Goal: Transaction & Acquisition: Purchase product/service

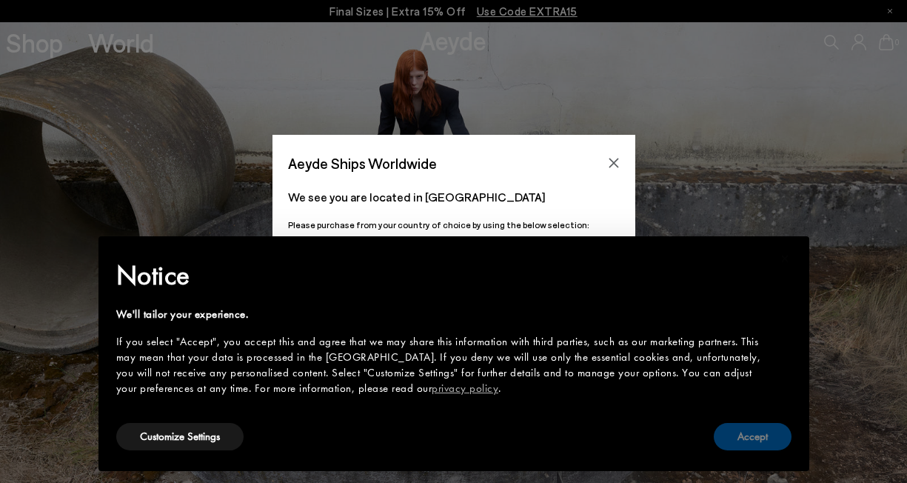
click at [779, 440] on button "Accept" at bounding box center [753, 436] width 78 height 27
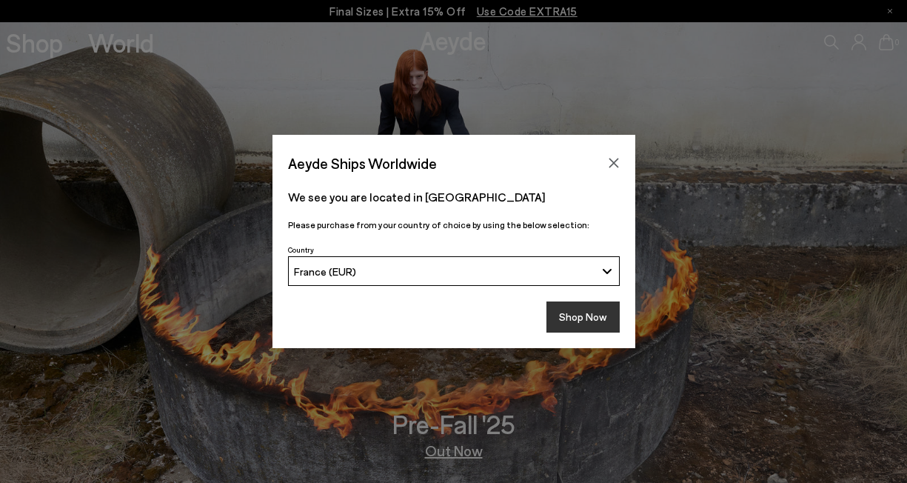
click at [567, 326] on button "Shop Now" at bounding box center [582, 316] width 73 height 31
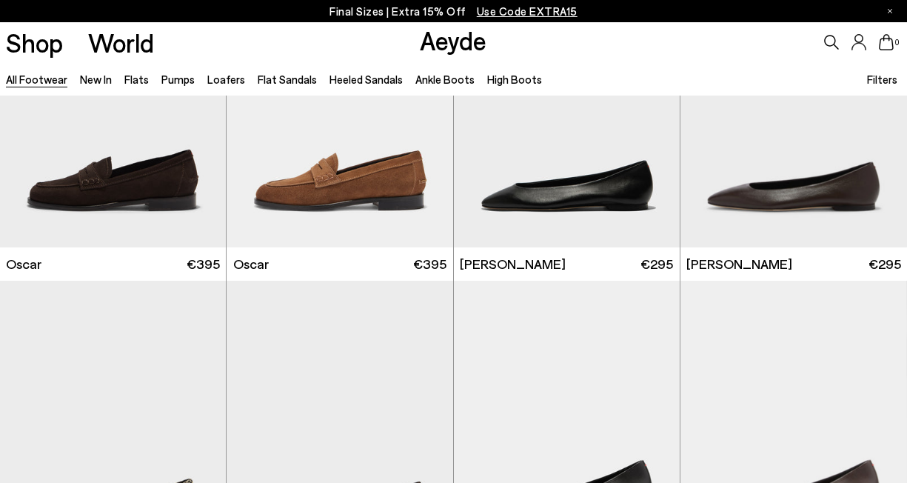
scroll to position [2355, 0]
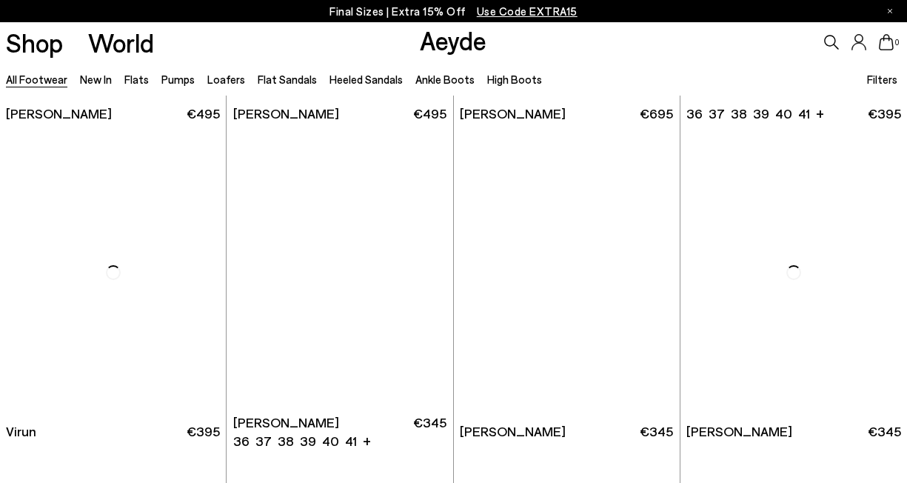
scroll to position [4097, 0]
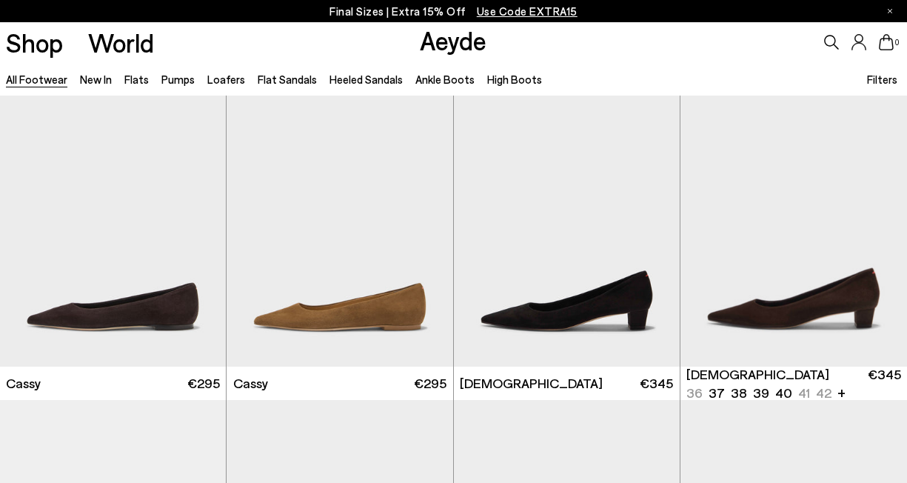
scroll to position [4782, 0]
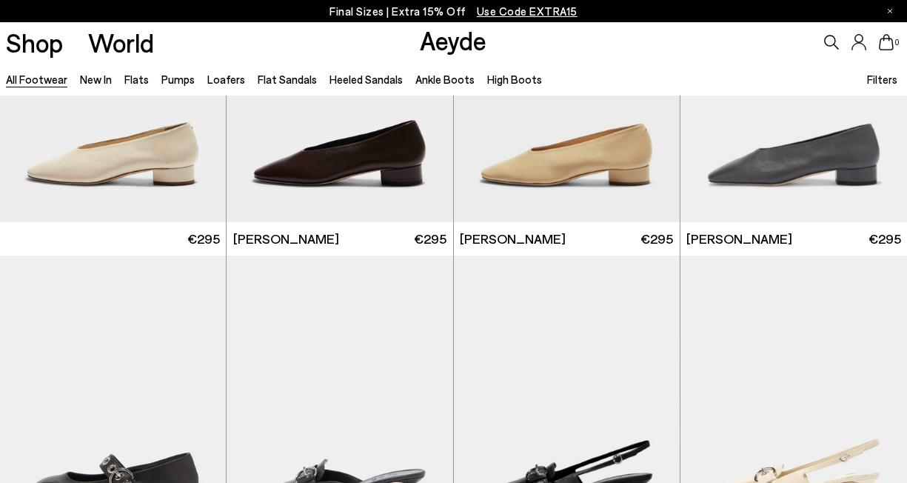
scroll to position [6817, 0]
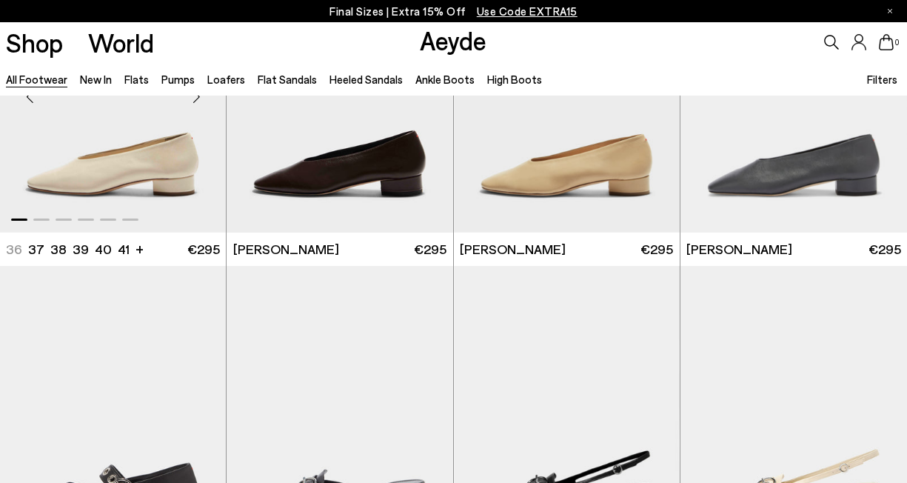
click at [138, 196] on img "1 / 6" at bounding box center [113, 90] width 226 height 284
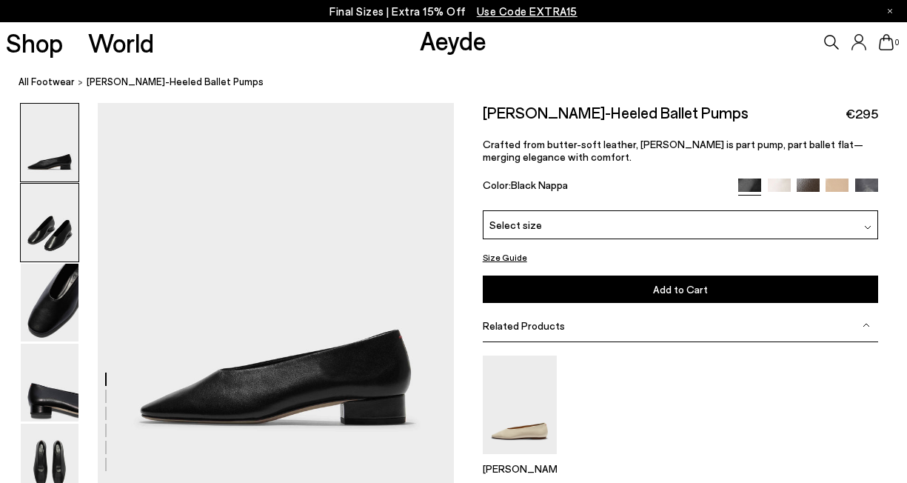
click at [46, 230] on img at bounding box center [50, 223] width 58 height 78
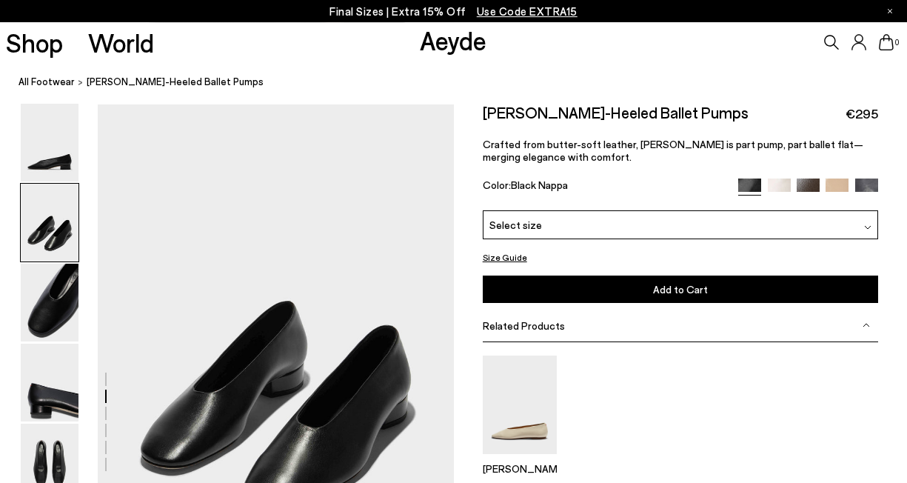
scroll to position [383, 0]
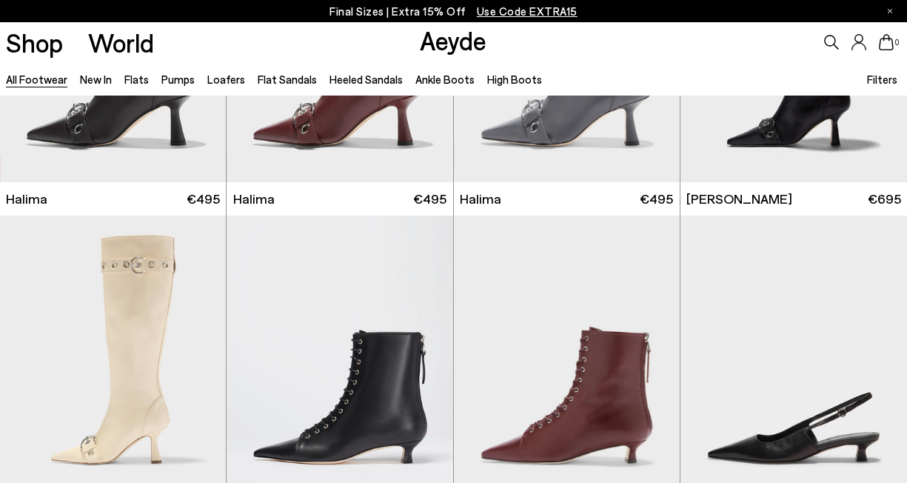
scroll to position [7913, 0]
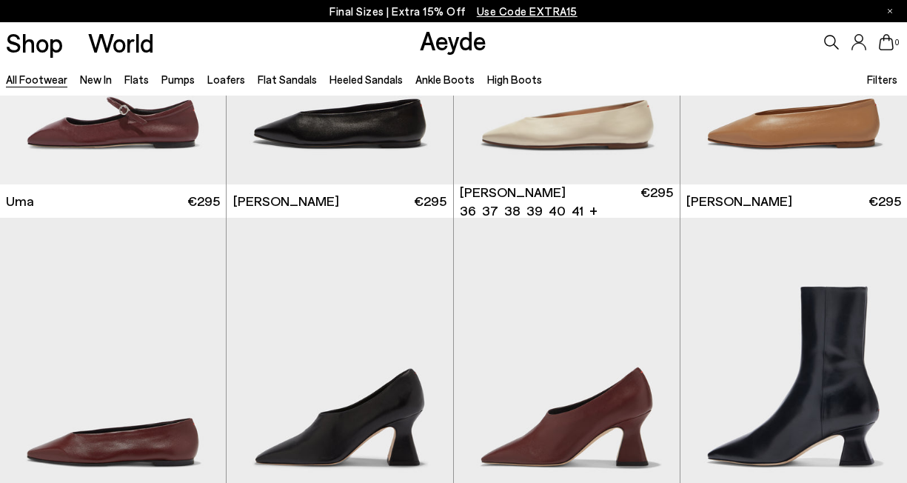
scroll to position [10149, 0]
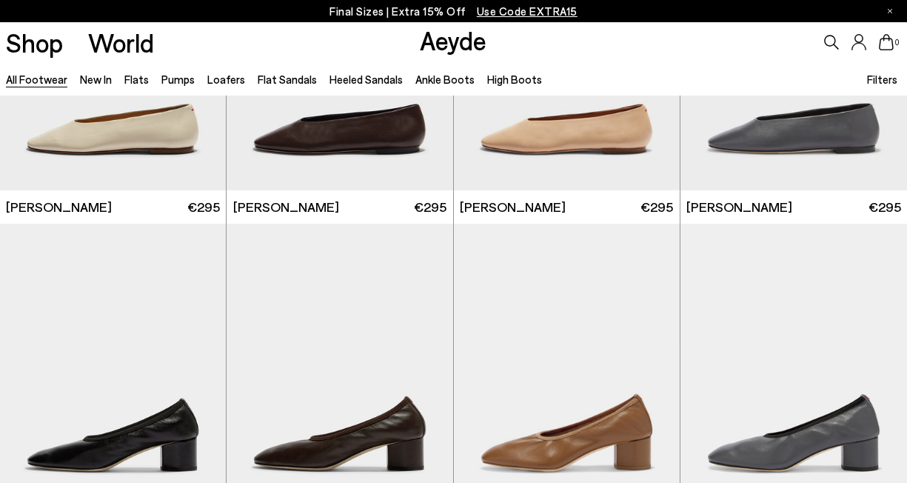
scroll to position [11975, 0]
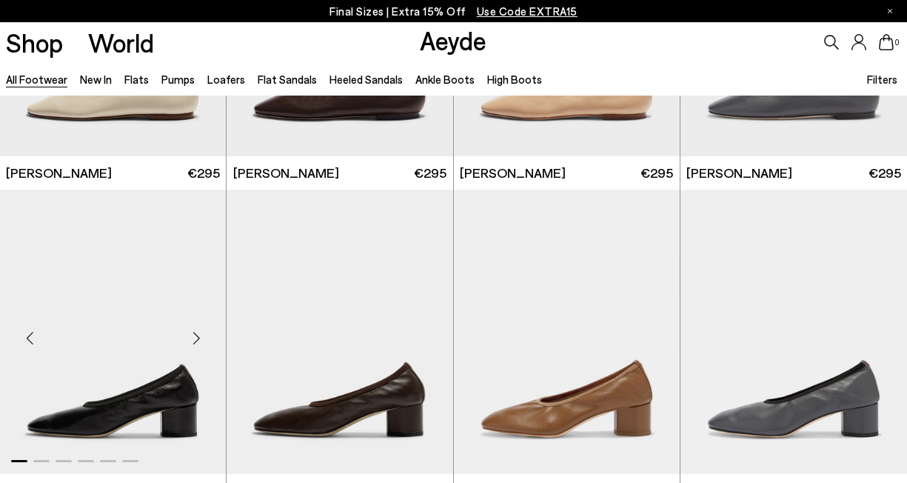
click at [167, 384] on img "1 / 6" at bounding box center [113, 332] width 226 height 284
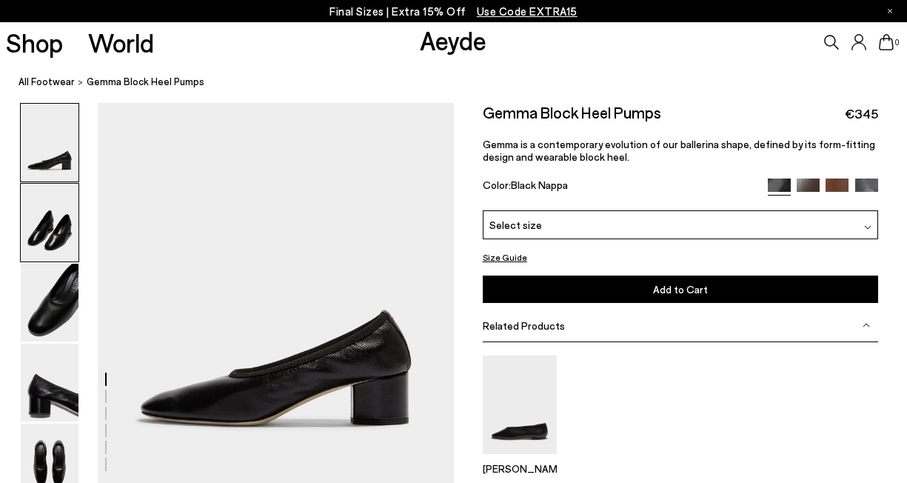
click at [64, 232] on img at bounding box center [50, 223] width 58 height 78
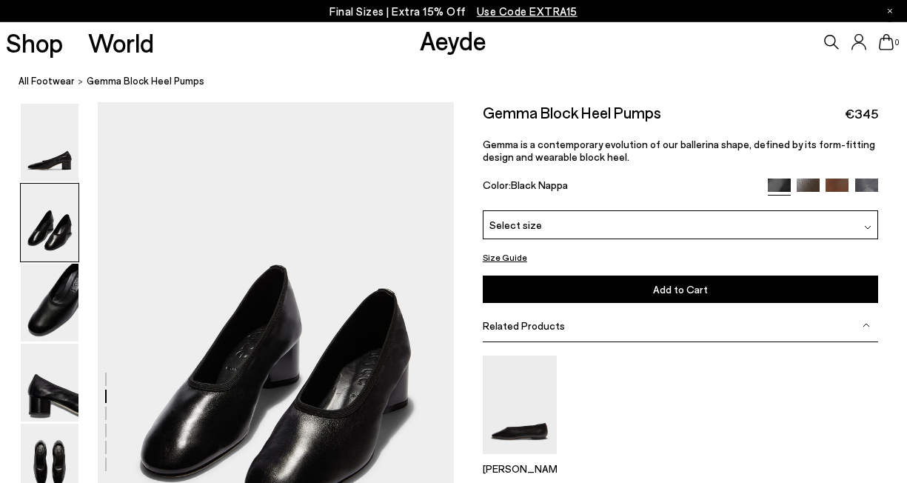
scroll to position [383, 0]
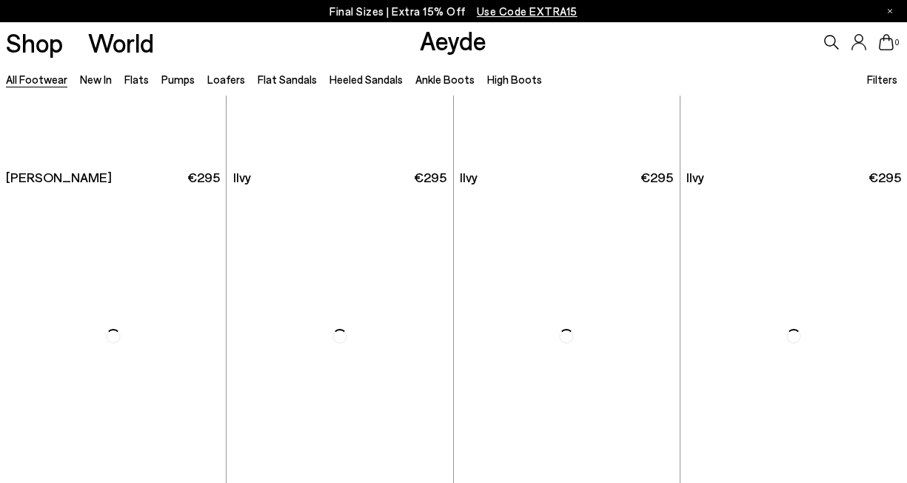
scroll to position [10117, 0]
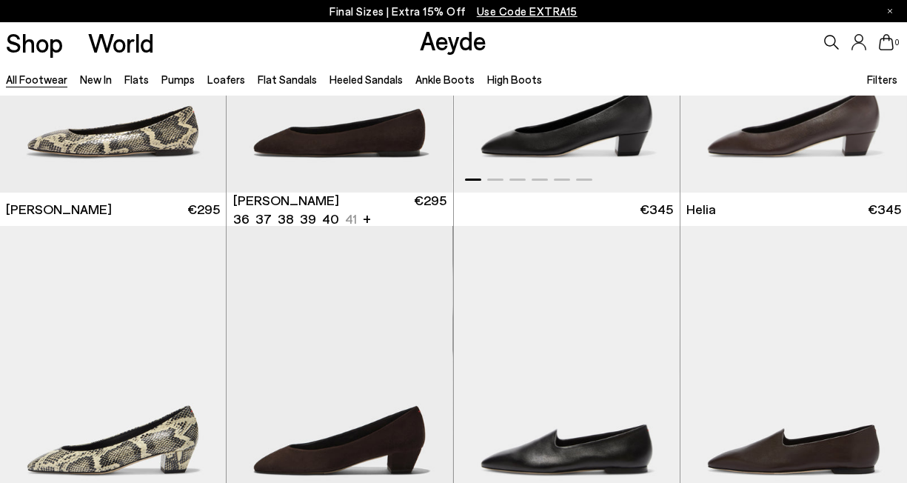
scroll to position [2774, 0]
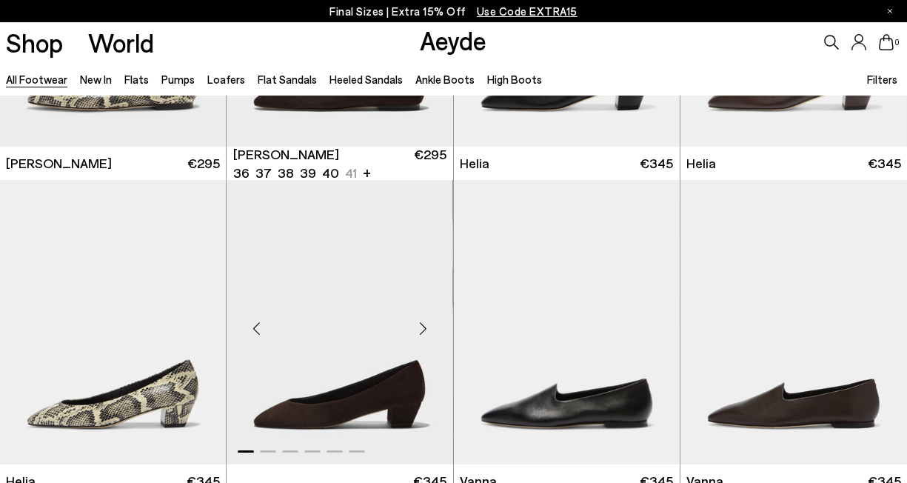
click at [358, 426] on img "1 / 6" at bounding box center [340, 322] width 226 height 284
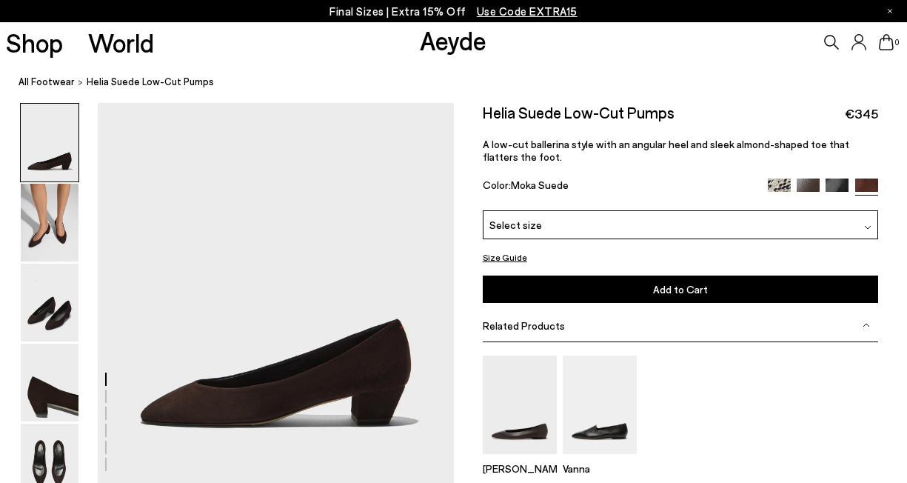
click at [626, 229] on div "Select size" at bounding box center [680, 224] width 395 height 29
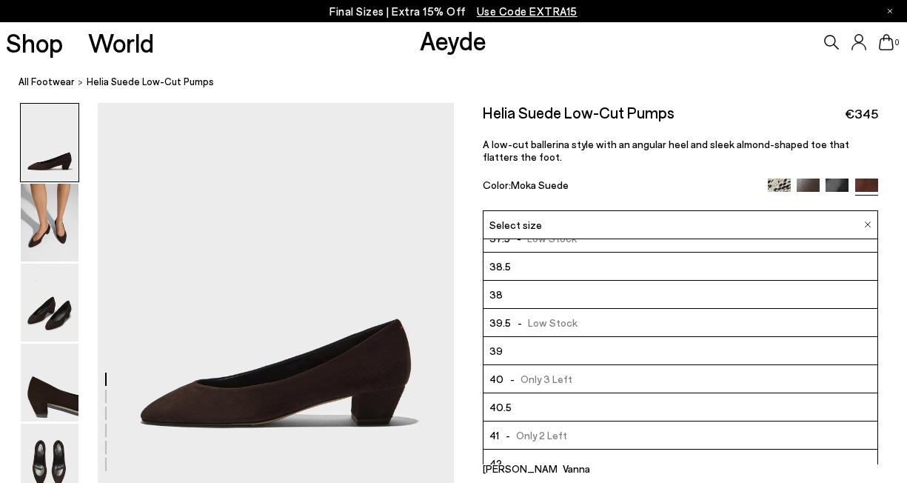
scroll to position [64, 0]
